Goal: Transaction & Acquisition: Purchase product/service

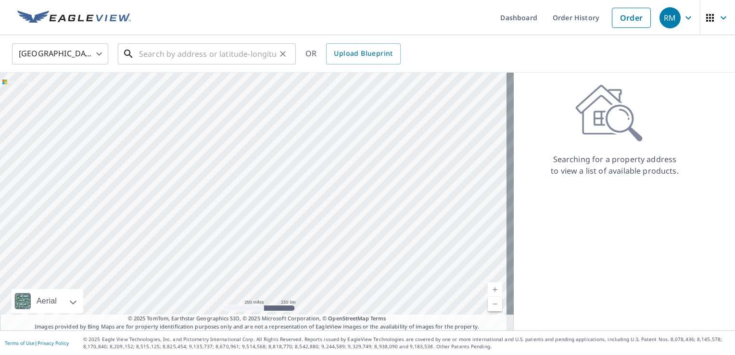
click at [139, 55] on input "text" at bounding box center [207, 53] width 137 height 27
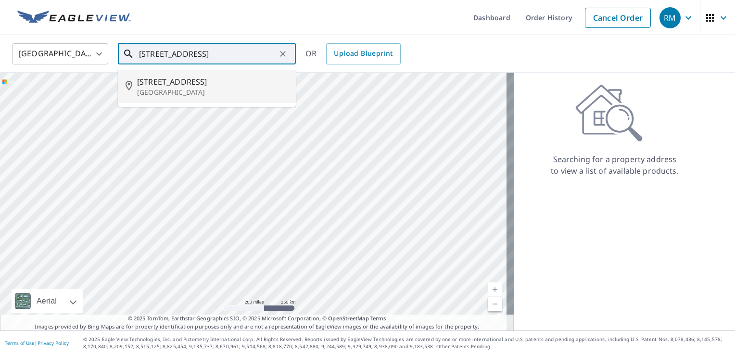
click at [179, 84] on span "[STREET_ADDRESS]" at bounding box center [212, 82] width 151 height 12
type input "[STREET_ADDRESS]"
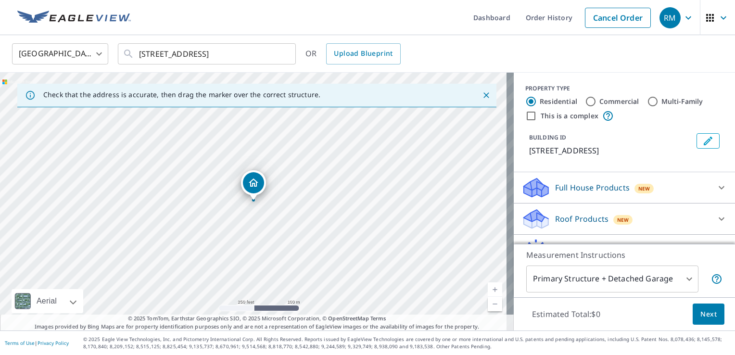
click at [265, 202] on div "[STREET_ADDRESS]" at bounding box center [257, 202] width 514 height 258
click at [488, 288] on link "Current Level 17, Zoom In" at bounding box center [495, 289] width 14 height 14
click at [488, 288] on link "Current Level 18, Zoom In" at bounding box center [495, 289] width 14 height 14
click at [488, 288] on link "Current Level 19, Zoom In" at bounding box center [495, 289] width 14 height 14
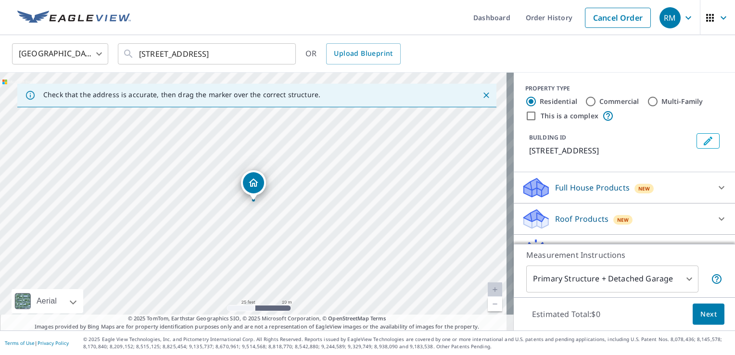
click at [488, 288] on link "Current Level 20, Zoom In Disabled" at bounding box center [495, 289] width 14 height 14
drag, startPoint x: 248, startPoint y: 274, endPoint x: 251, endPoint y: 250, distance: 24.2
click at [251, 250] on div "[STREET_ADDRESS]" at bounding box center [257, 202] width 514 height 258
click at [488, 302] on link "Current Level 20, Zoom Out" at bounding box center [495, 304] width 14 height 14
click at [488, 302] on link "Current Level 19, Zoom Out" at bounding box center [495, 304] width 14 height 14
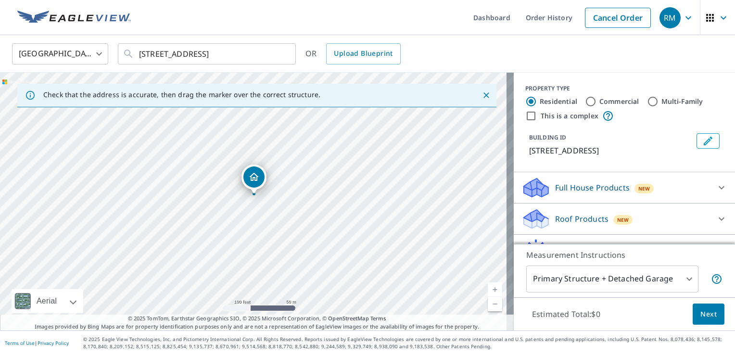
click at [488, 302] on link "Current Level 18, Zoom Out" at bounding box center [495, 304] width 14 height 14
click at [488, 302] on link "Current Level 17, Zoom Out" at bounding box center [495, 304] width 14 height 14
click at [488, 287] on link "Current Level 16, Zoom In" at bounding box center [495, 289] width 14 height 14
click at [488, 287] on link "Current Level 17, Zoom In" at bounding box center [495, 289] width 14 height 14
click at [488, 287] on link "Current Level 18, Zoom In" at bounding box center [495, 289] width 14 height 14
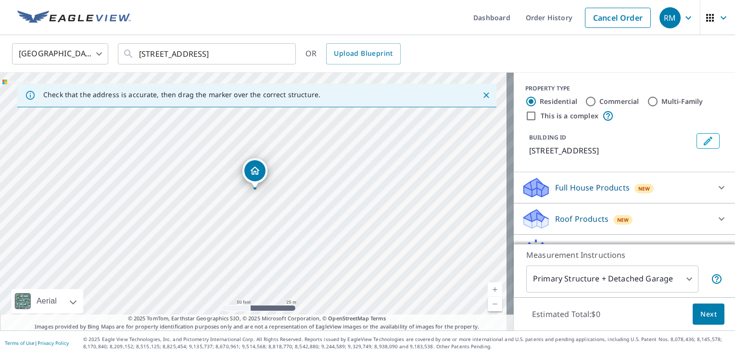
click at [488, 287] on link "Current Level 19, Zoom In" at bounding box center [495, 289] width 14 height 14
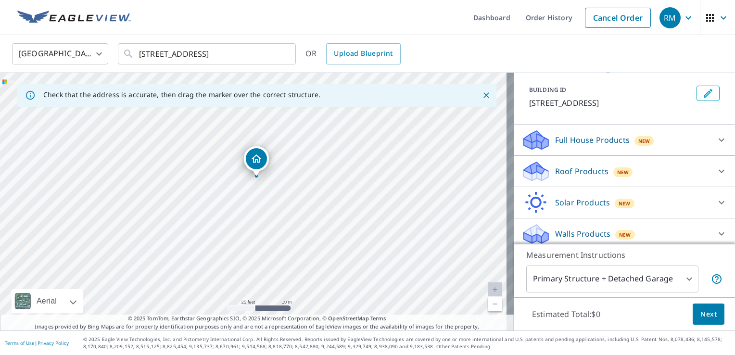
scroll to position [52, 0]
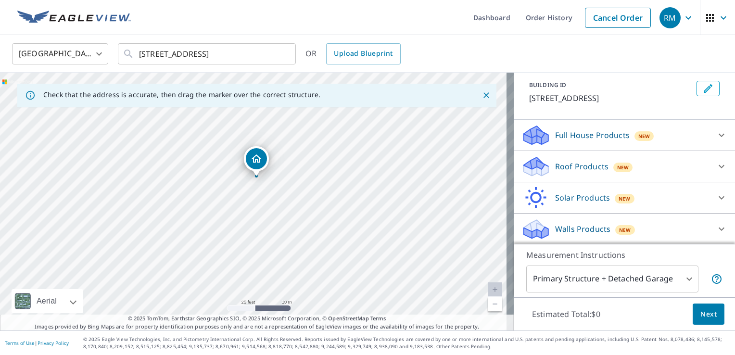
click at [556, 164] on p "Roof Products" at bounding box center [581, 167] width 53 height 12
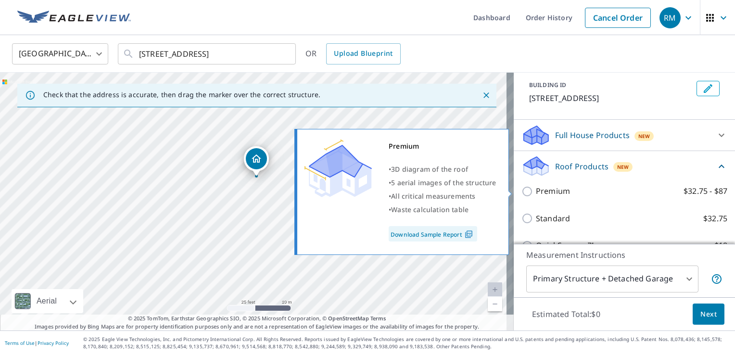
click at [521, 189] on input "Premium $32.75 - $87" at bounding box center [528, 192] width 14 height 12
checkbox input "true"
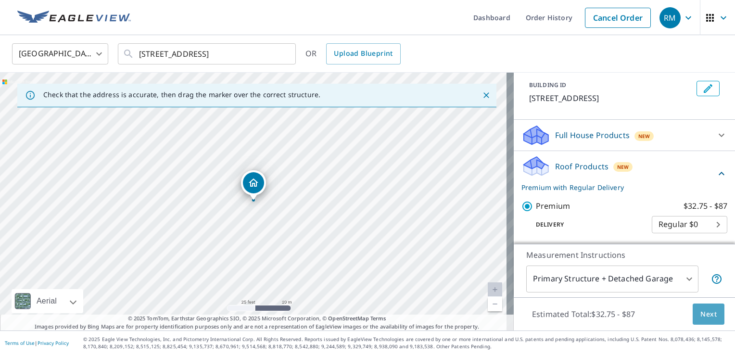
click at [700, 311] on span "Next" at bounding box center [708, 314] width 16 height 12
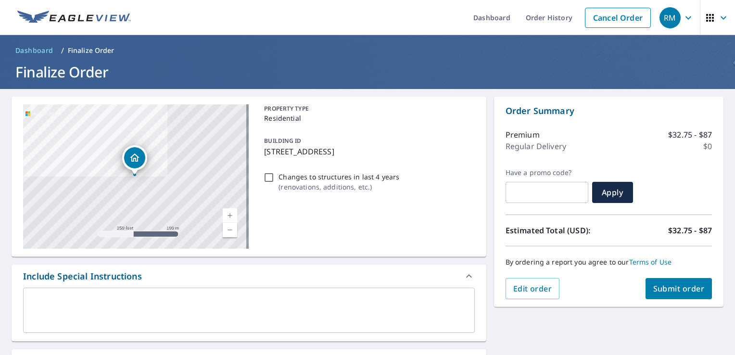
click at [656, 288] on span "Submit order" at bounding box center [678, 288] width 51 height 11
